Goal: Transaction & Acquisition: Download file/media

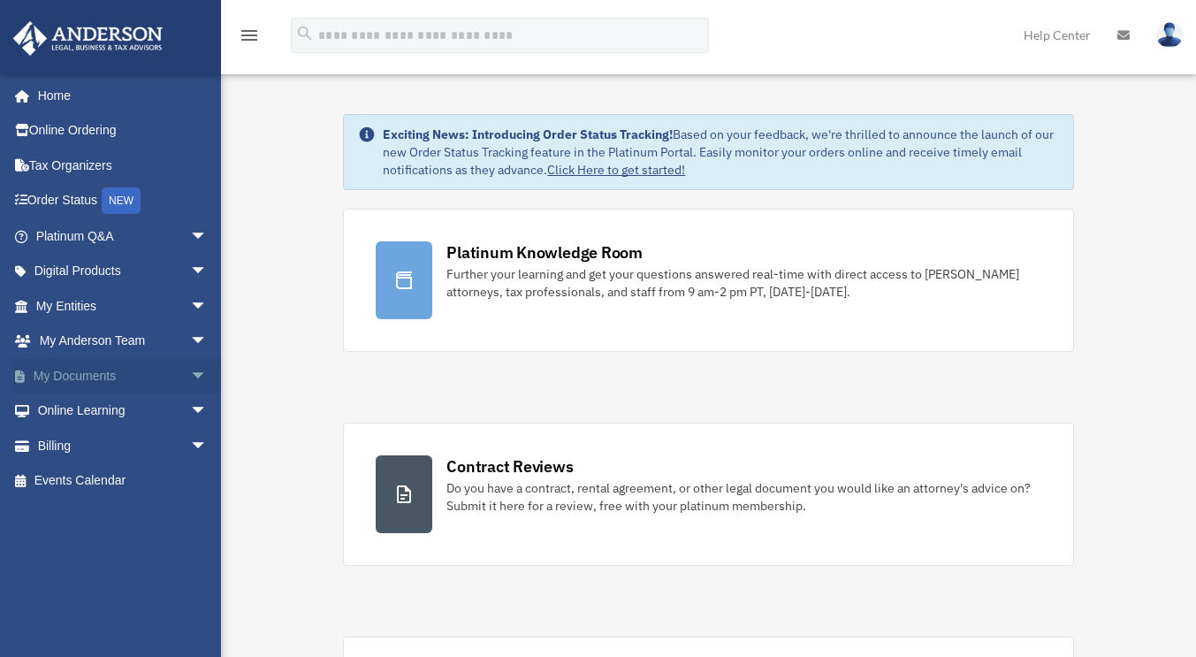
click at [101, 370] on link "My Documents arrow_drop_down" at bounding box center [123, 375] width 222 height 35
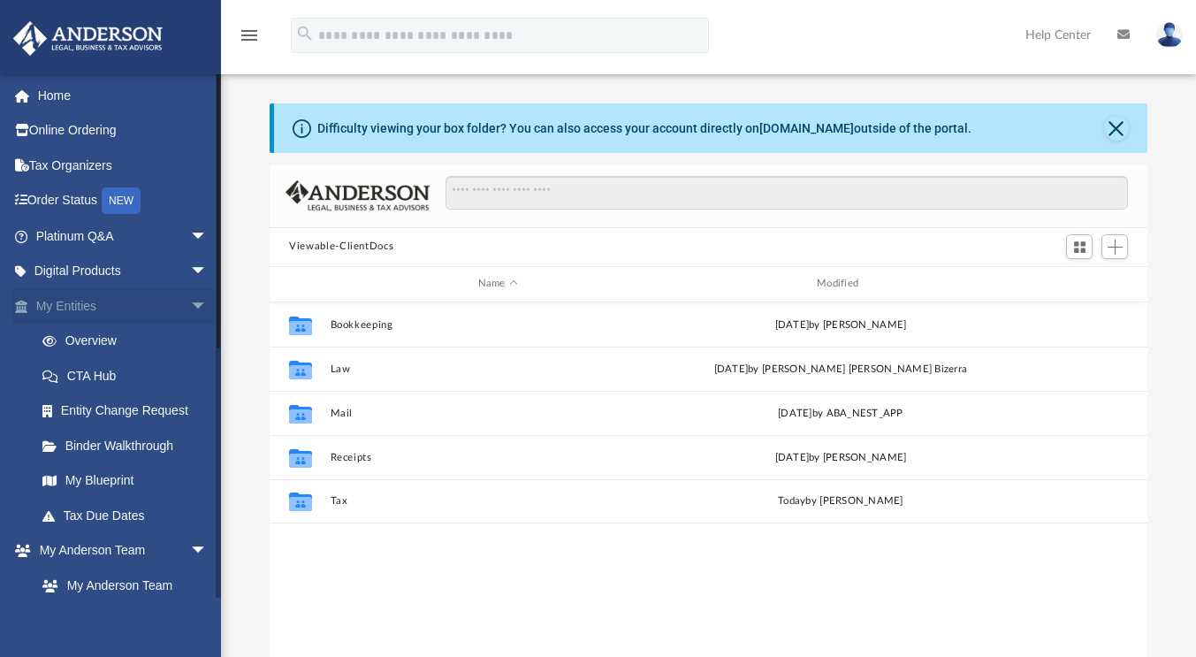
scroll to position [388, 865]
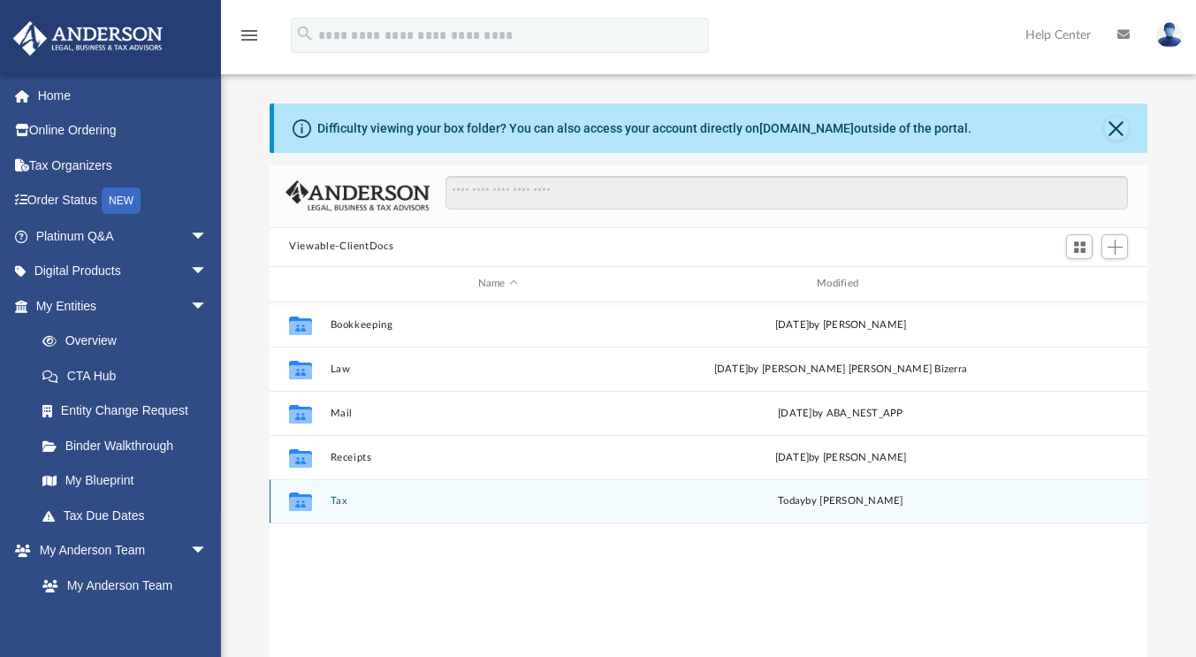
click at [307, 501] on icon "grid" at bounding box center [300, 504] width 23 height 14
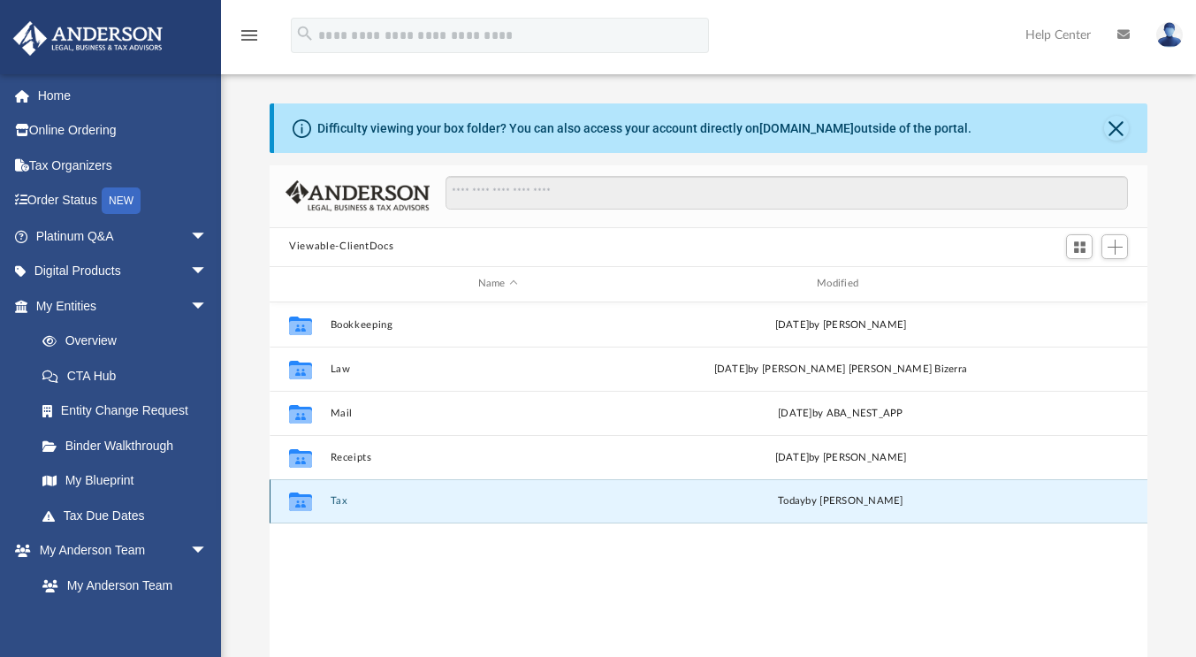
click at [307, 502] on icon "grid" at bounding box center [300, 504] width 23 height 14
click at [432, 550] on div "Collaborated Folder Bookkeeping [DATE] by [PERSON_NAME] Collaborated Folder Law…" at bounding box center [709, 485] width 878 height 367
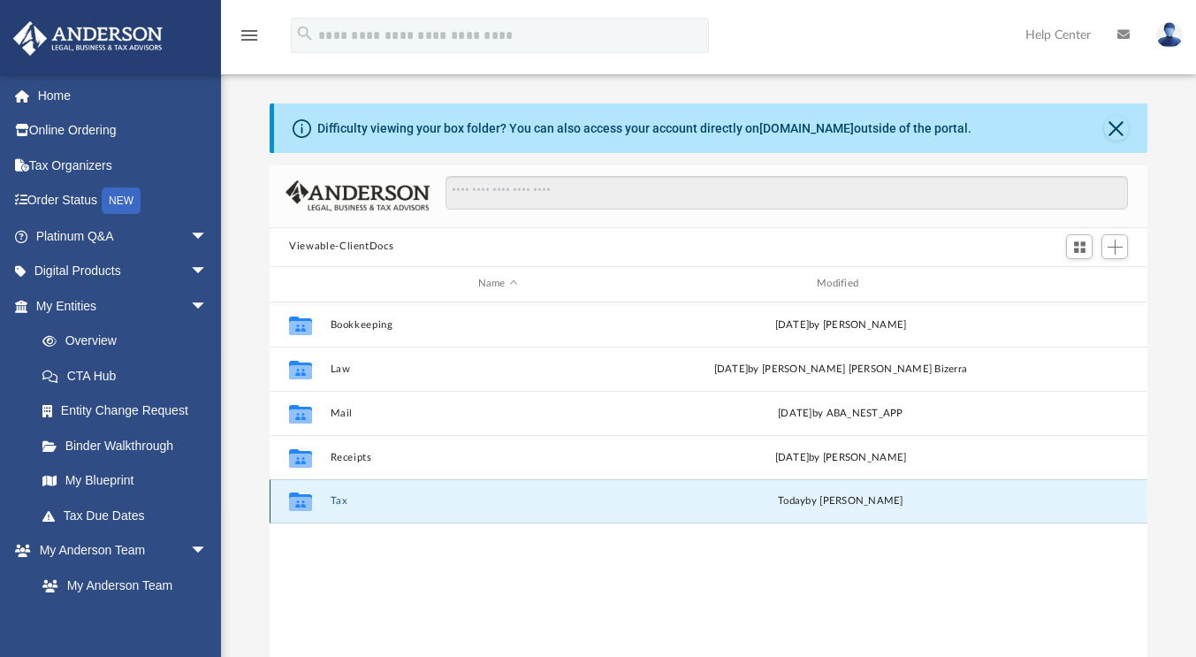
click at [318, 501] on div "Collaborated Folder" at bounding box center [300, 501] width 44 height 28
click at [306, 501] on icon "grid" at bounding box center [300, 504] width 23 height 14
drag, startPoint x: 306, startPoint y: 501, endPoint x: 425, endPoint y: 537, distance: 124.5
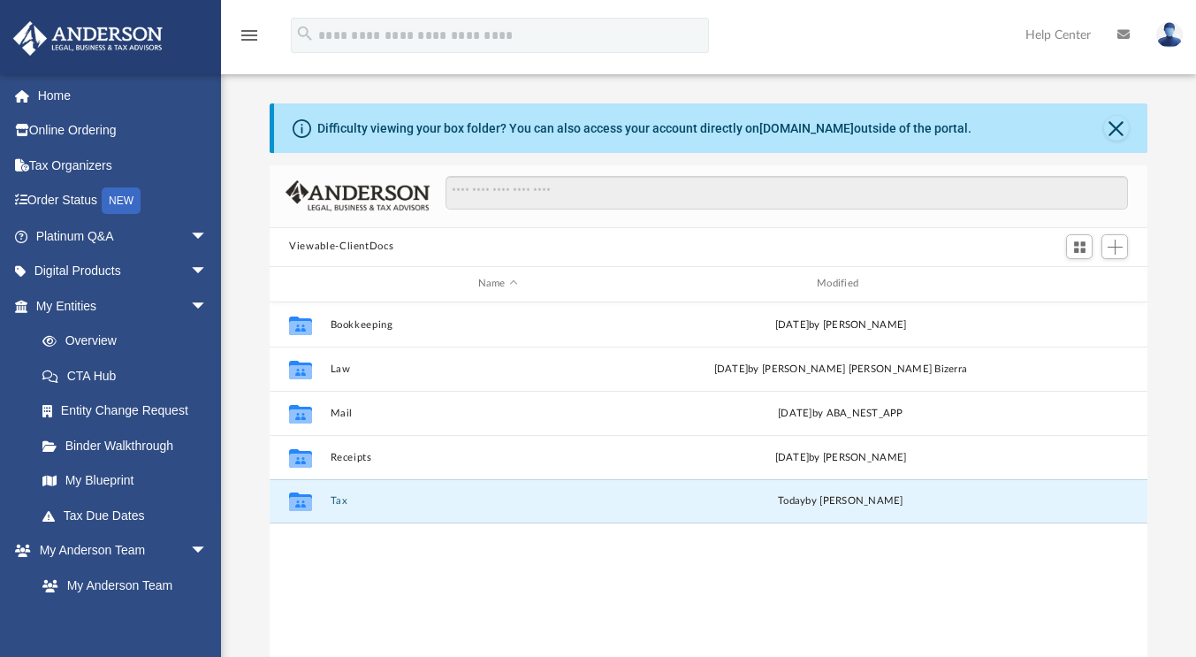
click at [425, 537] on div "Collaborated Folder Bookkeeping [DATE] by [PERSON_NAME] Collaborated Folder Law…" at bounding box center [709, 485] width 878 height 367
click at [706, 538] on div "Collaborated Folder Bookkeeping [DATE] by [PERSON_NAME] Collaborated Folder Law…" at bounding box center [709, 485] width 878 height 367
click at [373, 553] on div "Collaborated Folder Bookkeeping [DATE] by [PERSON_NAME] Collaborated Folder Law…" at bounding box center [709, 485] width 878 height 367
click at [564, 559] on div "Collaborated Folder Bookkeeping [DATE] by [PERSON_NAME] Collaborated Folder Law…" at bounding box center [709, 485] width 878 height 367
click at [580, 505] on button "Tax" at bounding box center [498, 500] width 335 height 11
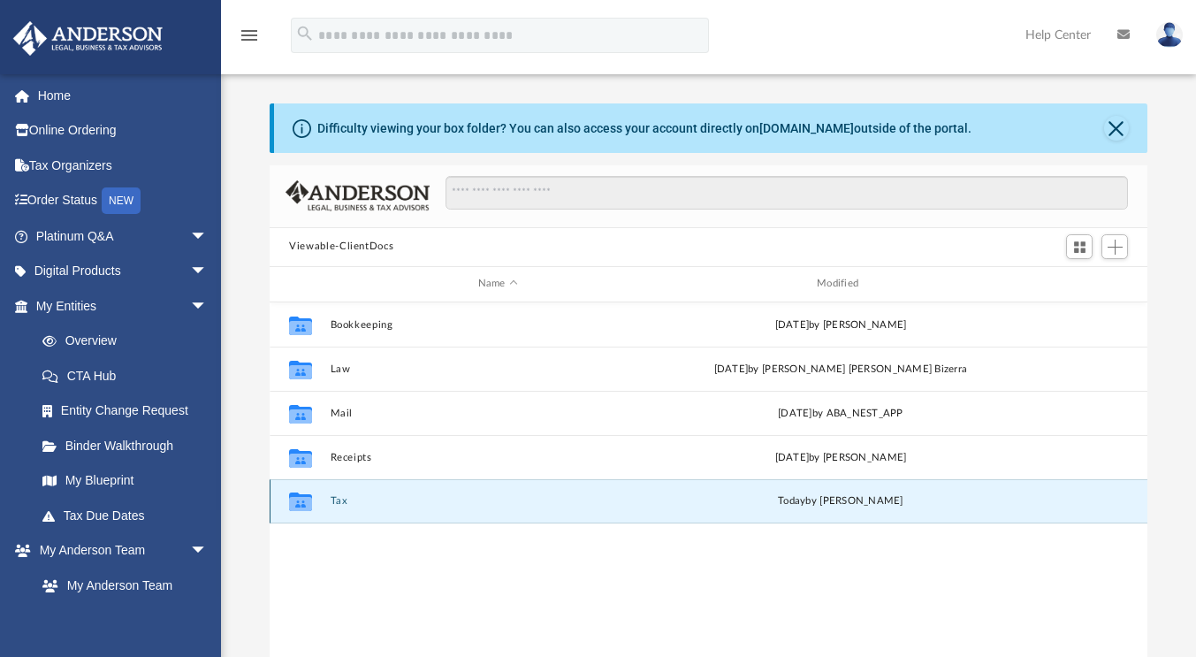
click at [580, 506] on button "Tax" at bounding box center [498, 500] width 335 height 11
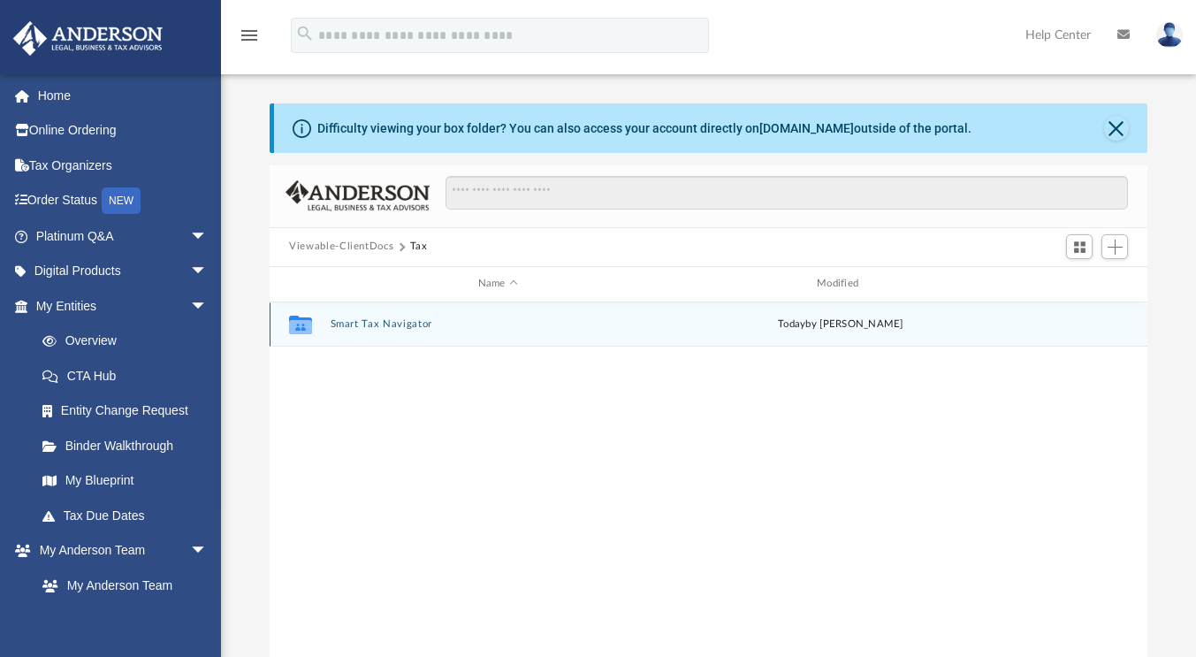
click at [401, 321] on button "Smart Tax Navigator" at bounding box center [498, 323] width 335 height 11
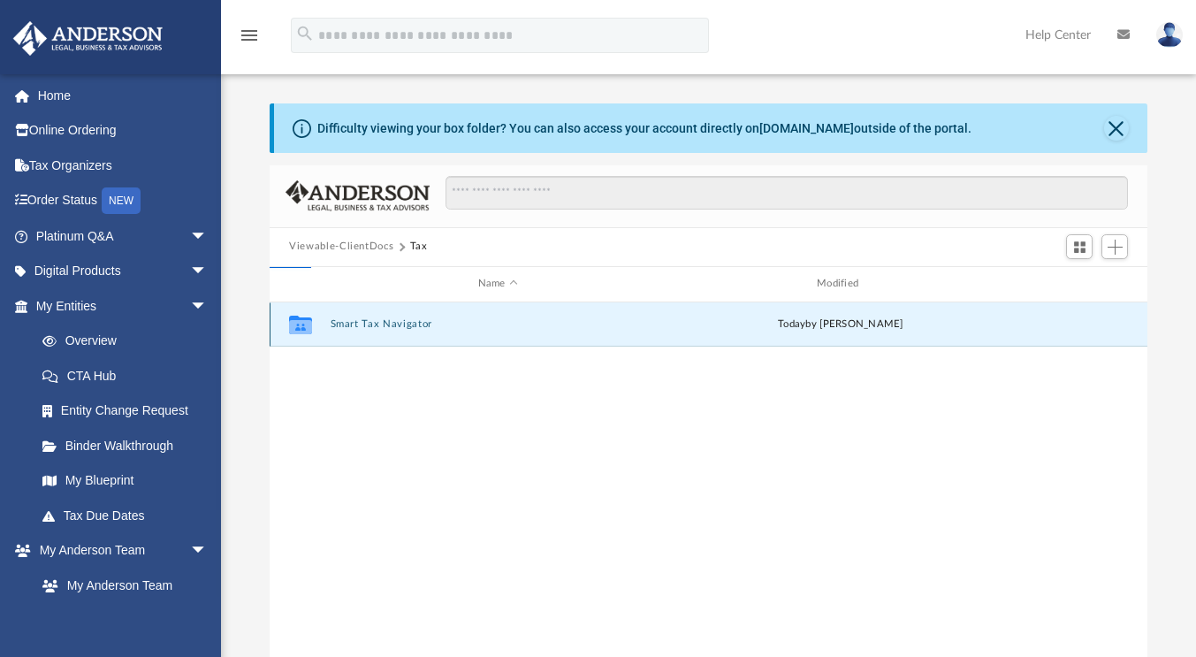
click at [400, 324] on button "Smart Tax Navigator" at bounding box center [498, 323] width 335 height 11
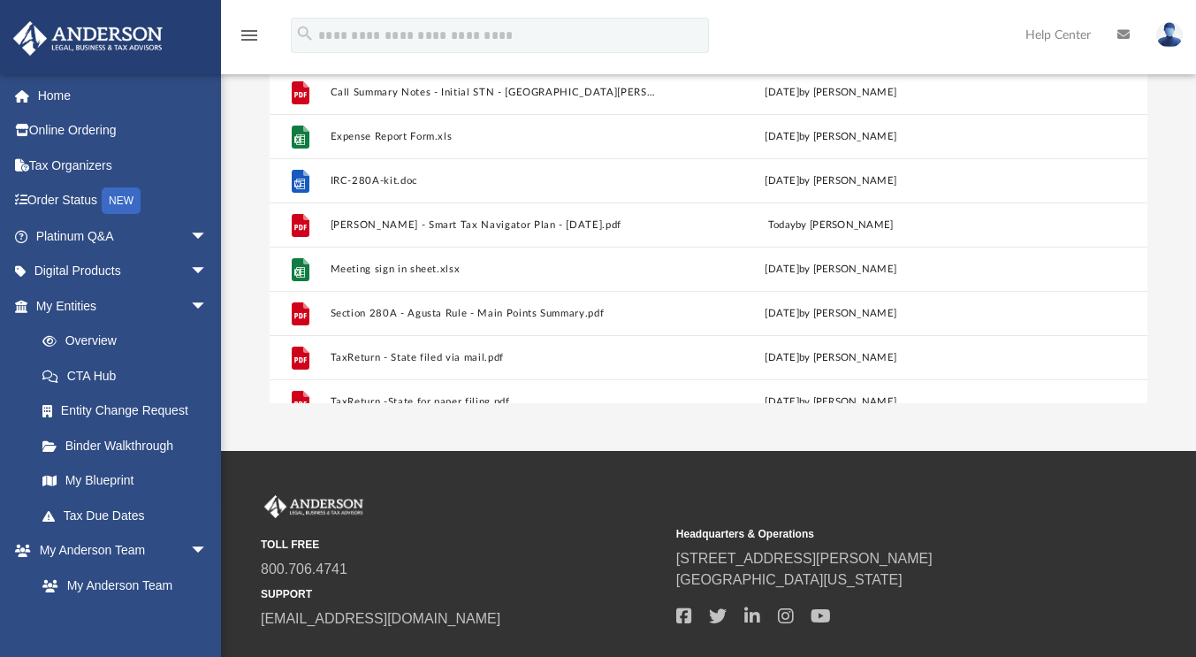
scroll to position [177, 0]
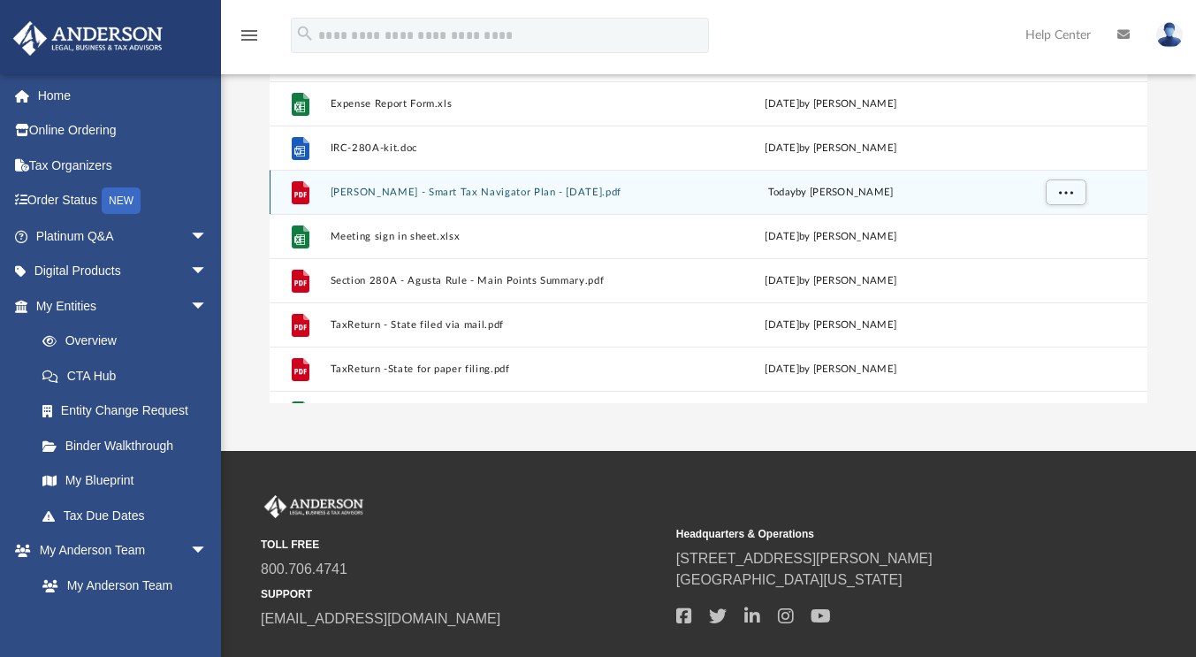
click at [482, 194] on button "[PERSON_NAME] - Smart Tax Navigator Plan - [DATE].pdf" at bounding box center [495, 192] width 329 height 11
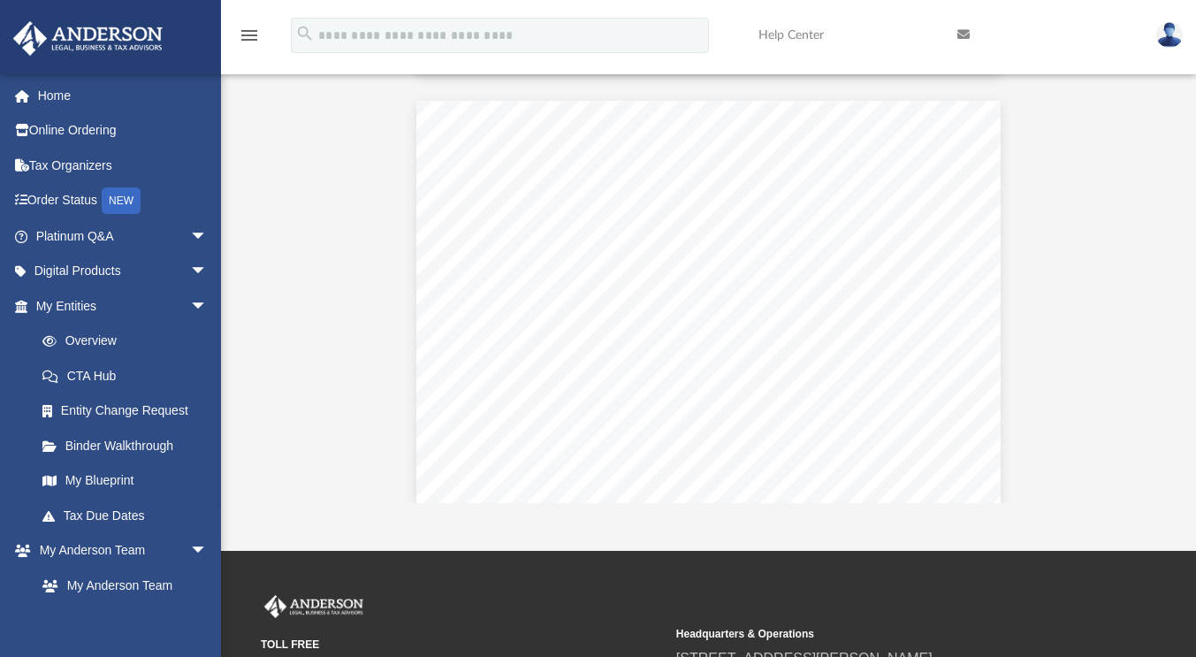
scroll to position [3801, 0]
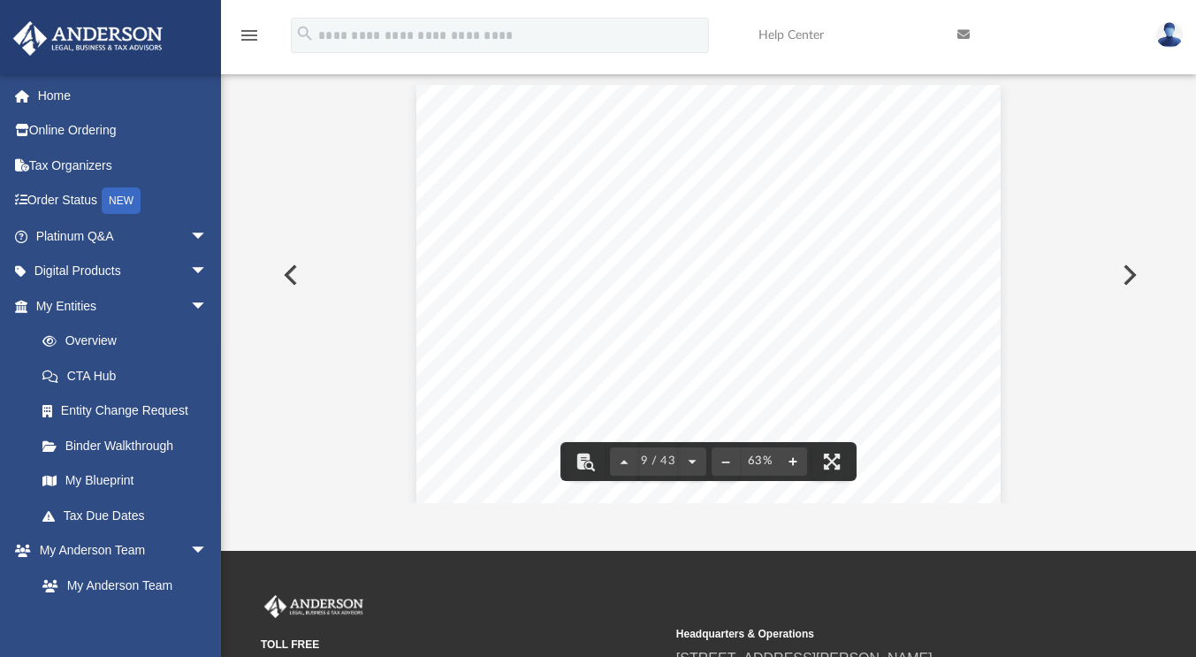
click at [788, 468] on button "File preview" at bounding box center [793, 461] width 28 height 39
click at [789, 468] on button "File preview" at bounding box center [793, 461] width 28 height 39
click at [793, 464] on button "File preview" at bounding box center [793, 461] width 28 height 39
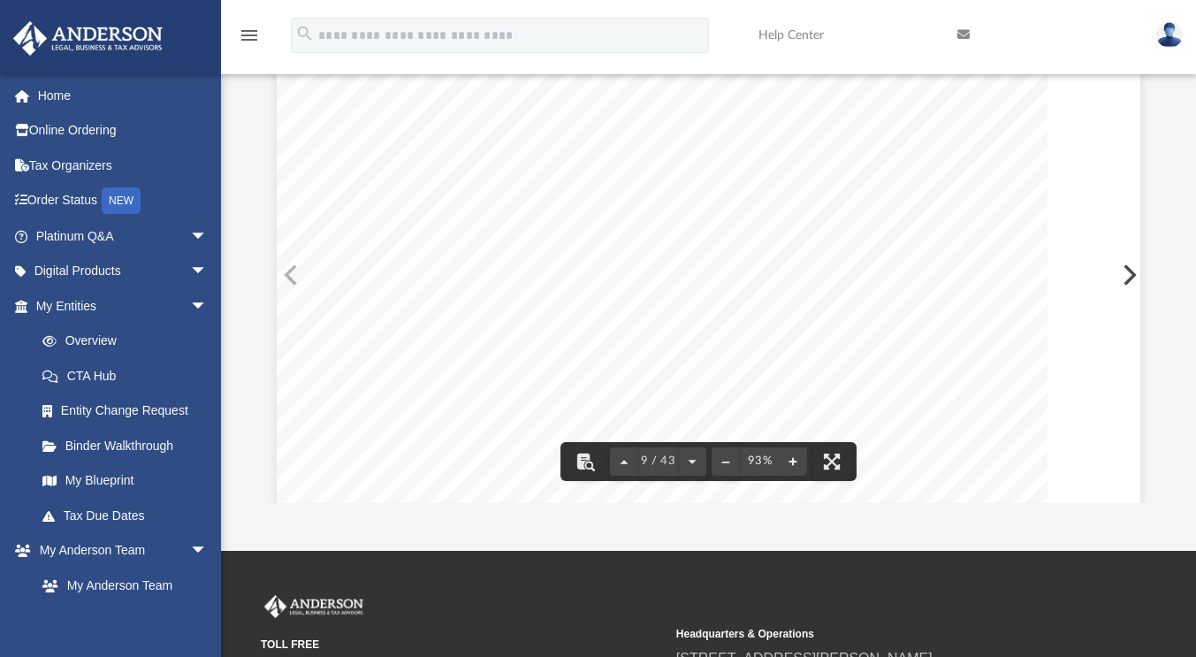
scroll to position [5531, 0]
click at [793, 464] on button "File preview" at bounding box center [793, 461] width 28 height 39
click at [720, 459] on button "File preview" at bounding box center [726, 461] width 28 height 39
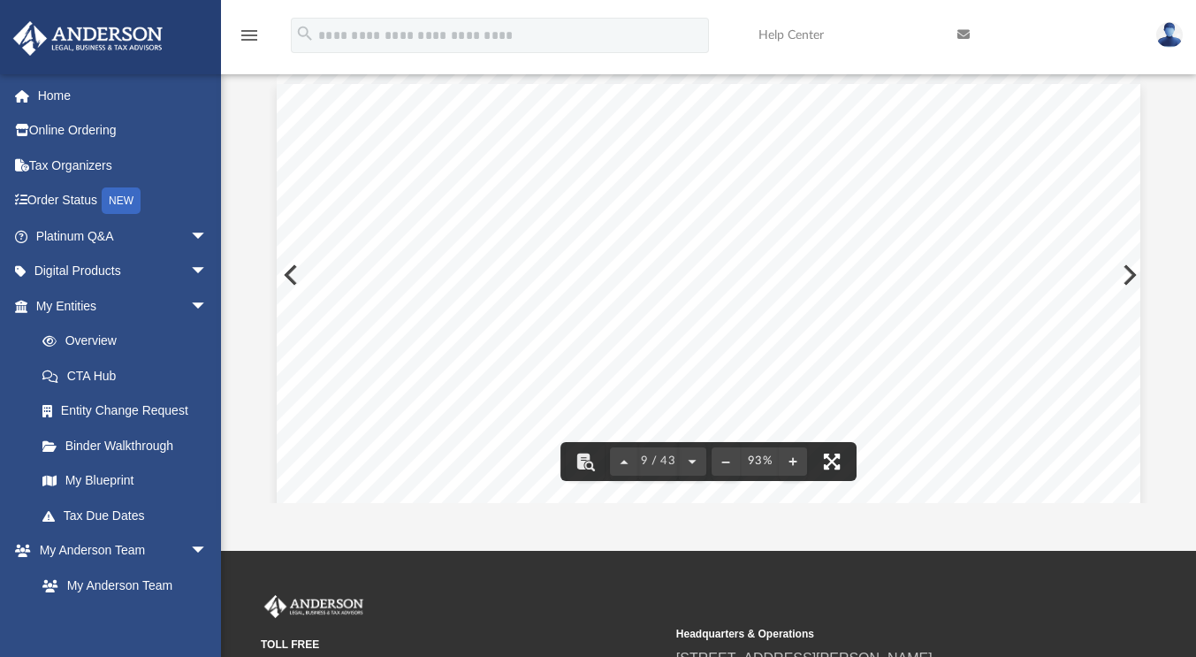
click at [830, 463] on button "File preview" at bounding box center [831, 461] width 39 height 39
